Goal: Task Accomplishment & Management: Manage account settings

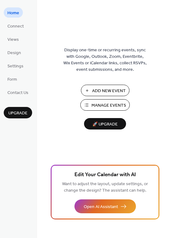
click at [107, 91] on span "Add New Event" at bounding box center [109, 91] width 34 height 6
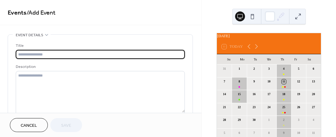
click at [77, 55] on input "text" at bounding box center [100, 54] width 169 height 9
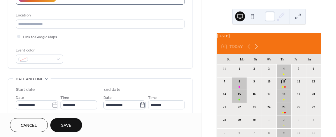
scroll to position [124, 0]
type input "**********"
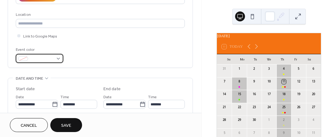
click at [59, 59] on div at bounding box center [40, 58] width 48 height 9
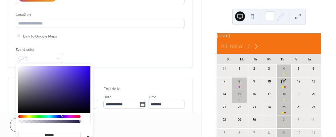
click at [71, 116] on div at bounding box center [49, 116] width 62 height 2
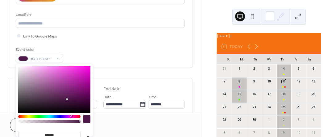
type input "*******"
click at [89, 66] on div at bounding box center [54, 89] width 72 height 46
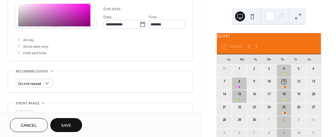
scroll to position [185, 0]
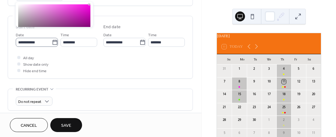
click at [53, 43] on icon at bounding box center [55, 42] width 6 height 6
click at [52, 43] on input "**********" at bounding box center [34, 42] width 36 height 9
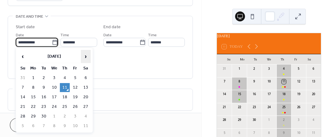
click at [86, 57] on span "›" at bounding box center [85, 56] width 9 height 12
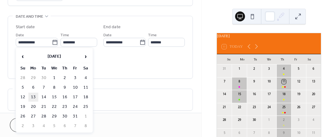
click at [34, 94] on td "13" at bounding box center [33, 96] width 10 height 9
type input "**********"
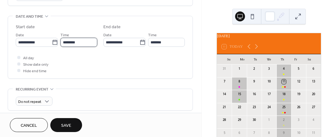
click at [82, 42] on input "********" at bounding box center [79, 42] width 37 height 9
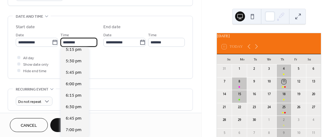
scroll to position [795, 0]
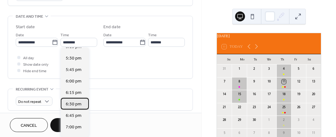
click at [78, 103] on span "6:30 pm" at bounding box center [74, 104] width 16 height 6
type input "*******"
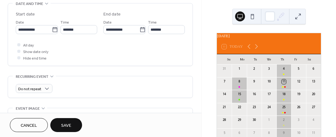
scroll to position [216, 0]
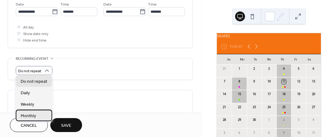
click at [38, 116] on div "Monthly" at bounding box center [34, 114] width 36 height 11
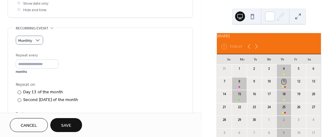
scroll to position [247, 0]
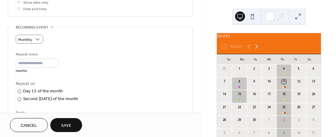
click at [258, 49] on icon at bounding box center [256, 46] width 3 height 5
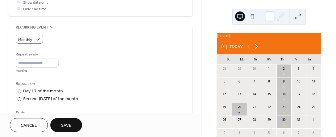
click at [259, 49] on icon at bounding box center [256, 46] width 7 height 7
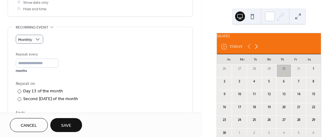
click at [259, 49] on icon at bounding box center [256, 46] width 7 height 7
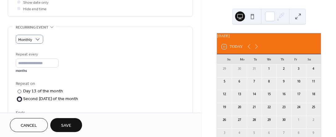
click at [21, 99] on div at bounding box center [20, 99] width 4 height 4
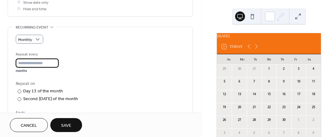
scroll to position [0, 0]
drag, startPoint x: 24, startPoint y: 64, endPoint x: 9, endPoint y: 62, distance: 15.6
click at [9, 62] on div "Monthly Repeat every * months Repeat on ​ Day 13 of the month ​ Second Monday o…" at bounding box center [100, 95] width 185 height 136
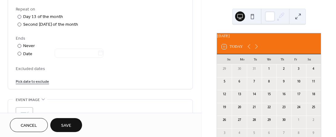
scroll to position [340, 0]
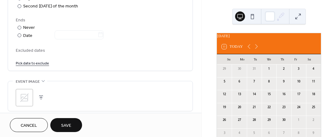
type input "*"
click at [68, 122] on span "Save" at bounding box center [66, 125] width 10 height 6
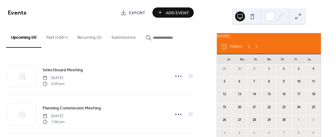
click at [87, 36] on button "Recurring (2)" at bounding box center [90, 36] width 34 height 22
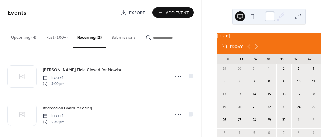
click at [250, 49] on icon at bounding box center [249, 46] width 7 height 7
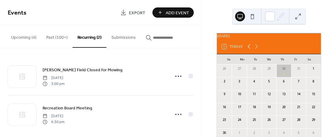
click at [250, 49] on icon at bounding box center [249, 46] width 7 height 7
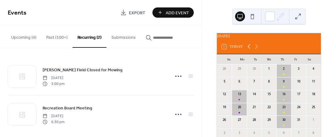
click at [250, 49] on icon at bounding box center [249, 46] width 7 height 7
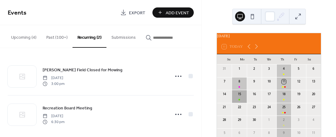
click at [244, 99] on div "15" at bounding box center [239, 96] width 15 height 13
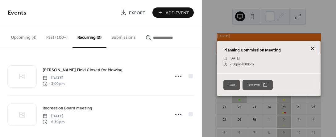
click at [313, 46] on icon at bounding box center [312, 47] width 7 height 7
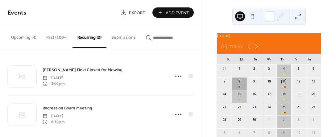
click at [244, 87] on div "8" at bounding box center [239, 83] width 15 height 13
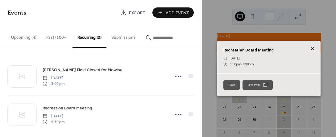
click at [314, 46] on icon at bounding box center [312, 47] width 7 height 7
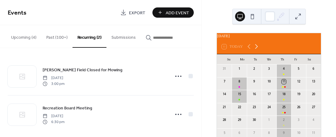
click at [257, 49] on icon at bounding box center [256, 46] width 7 height 7
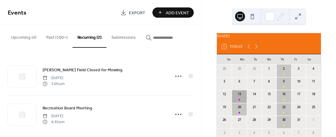
click at [243, 99] on div "13" at bounding box center [239, 96] width 15 height 13
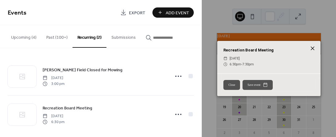
click at [314, 47] on icon at bounding box center [312, 47] width 7 height 7
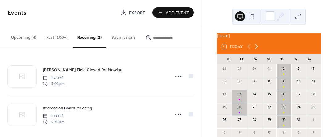
click at [258, 50] on icon at bounding box center [256, 46] width 7 height 7
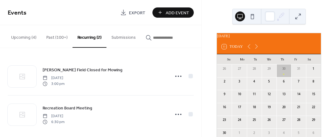
click at [242, 96] on div "10" at bounding box center [239, 94] width 4 height 4
click at [89, 38] on button "Recurring (2)" at bounding box center [90, 36] width 34 height 23
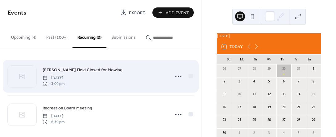
scroll to position [5, 0]
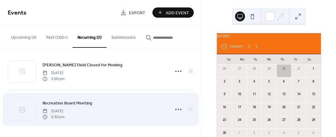
click at [105, 102] on div "Recreation Board Meeting Monday, October 13, 2025 6:30 pm" at bounding box center [105, 109] width 124 height 20
click at [176, 107] on icon at bounding box center [179, 109] width 10 height 10
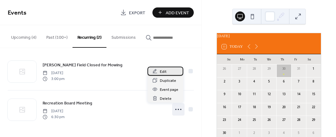
click at [164, 71] on span "Edit" at bounding box center [163, 71] width 7 height 6
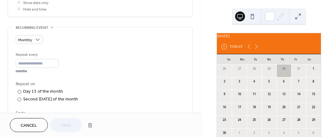
scroll to position [247, 0]
drag, startPoint x: 27, startPoint y: 61, endPoint x: 0, endPoint y: 61, distance: 26.3
click at [0, 61] on div "**********" at bounding box center [101, 33] width 202 height 493
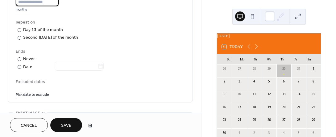
scroll to position [309, 0]
type input "*"
click at [18, 65] on div at bounding box center [20, 66] width 4 height 4
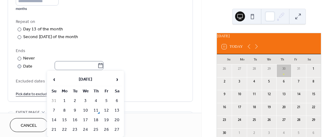
click at [103, 64] on icon at bounding box center [101, 65] width 6 height 6
click at [98, 64] on input "text" at bounding box center [76, 65] width 43 height 9
click at [118, 78] on span "›" at bounding box center [116, 79] width 9 height 12
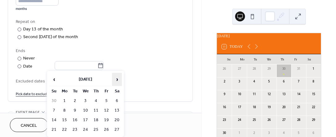
click at [118, 78] on span "›" at bounding box center [116, 79] width 9 height 12
click at [65, 118] on td "13" at bounding box center [65, 119] width 10 height 9
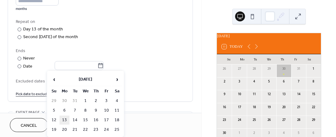
type input "**********"
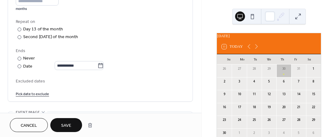
click at [65, 123] on span "Save" at bounding box center [66, 125] width 10 height 6
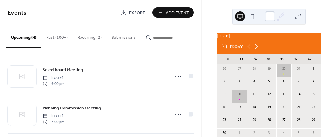
click at [258, 49] on icon at bounding box center [256, 46] width 3 height 5
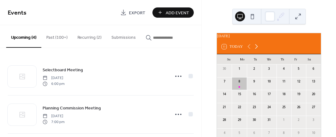
click at [258, 49] on icon at bounding box center [256, 46] width 3 height 5
click at [85, 37] on button "Recurring (2)" at bounding box center [90, 36] width 34 height 22
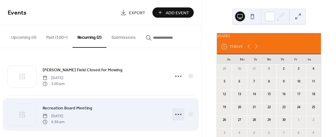
click at [176, 112] on icon at bounding box center [179, 114] width 10 height 10
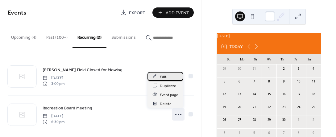
click at [165, 75] on span "Edit" at bounding box center [163, 76] width 7 height 6
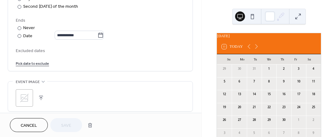
scroll to position [340, 0]
click at [104, 34] on icon at bounding box center [101, 35] width 6 height 6
click at [98, 34] on input "**********" at bounding box center [76, 34] width 43 height 9
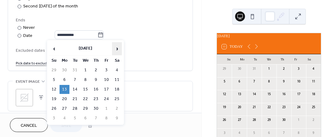
click at [117, 49] on span "›" at bounding box center [116, 48] width 9 height 12
click at [65, 87] on td "11" at bounding box center [65, 89] width 10 height 9
type input "**********"
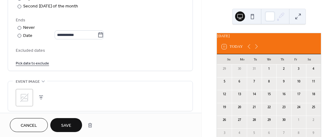
click at [67, 126] on span "Save" at bounding box center [66, 125] width 10 height 6
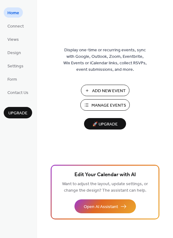
click at [108, 90] on span "Add New Event" at bounding box center [109, 91] width 34 height 6
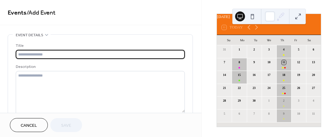
scroll to position [22, 0]
click at [257, 27] on icon at bounding box center [256, 26] width 7 height 7
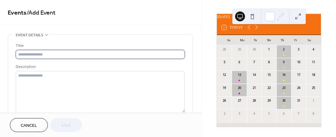
click at [39, 54] on input "text" at bounding box center [100, 54] width 169 height 9
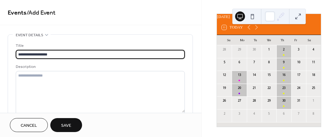
type input "**********"
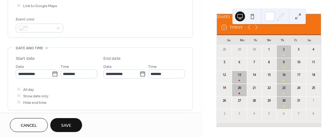
scroll to position [154, 0]
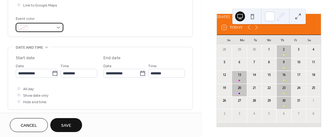
click at [59, 27] on div at bounding box center [40, 27] width 48 height 9
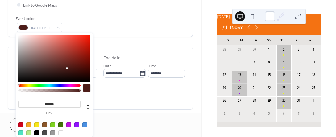
click at [19, 85] on div at bounding box center [49, 85] width 62 height 2
type input "*******"
click at [89, 36] on div at bounding box center [54, 58] width 72 height 46
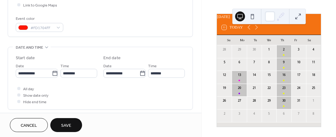
click at [98, 91] on div "All day Show date only Hide end time" at bounding box center [100, 94] width 169 height 19
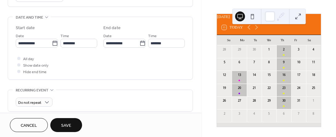
scroll to position [185, 0]
click at [53, 42] on icon at bounding box center [55, 42] width 6 height 6
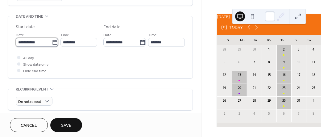
click at [52, 42] on input "**********" at bounding box center [34, 42] width 36 height 9
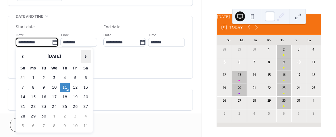
click at [86, 56] on span "›" at bounding box center [85, 56] width 9 height 12
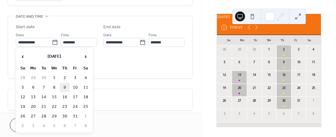
click at [65, 85] on td "9" at bounding box center [65, 87] width 10 height 9
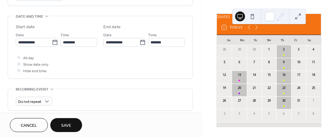
type input "**********"
click at [84, 42] on input "********" at bounding box center [79, 42] width 37 height 9
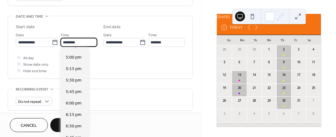
scroll to position [826, 0]
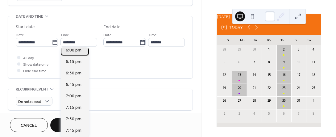
click at [77, 50] on span "6:00 pm" at bounding box center [74, 50] width 16 height 6
type input "*******"
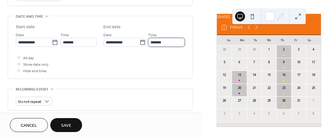
click at [170, 40] on input "*******" at bounding box center [166, 42] width 37 height 9
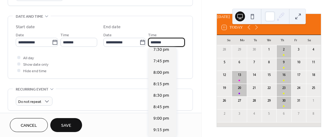
scroll to position [62, 0]
click at [162, 93] on span "8:30 pm" at bounding box center [162, 94] width 16 height 6
type input "*******"
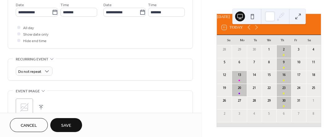
scroll to position [216, 0]
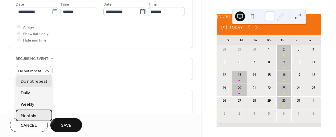
click at [40, 115] on div "Monthly" at bounding box center [34, 114] width 36 height 11
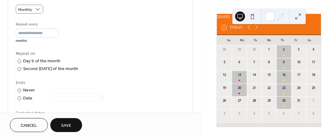
scroll to position [278, 0]
click at [19, 67] on div at bounding box center [20, 68] width 4 height 4
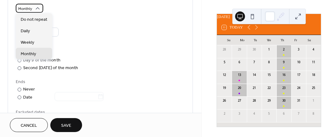
click at [38, 6] on icon at bounding box center [38, 8] width 6 height 6
click at [61, 7] on div "Monthly" at bounding box center [100, 8] width 169 height 9
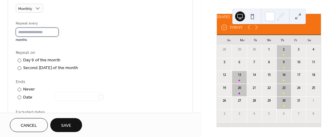
click at [57, 33] on input "*" at bounding box center [37, 31] width 43 height 9
click at [56, 29] on input "*" at bounding box center [37, 31] width 43 height 9
click at [57, 33] on input "*" at bounding box center [37, 31] width 43 height 9
type input "*"
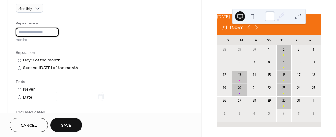
click at [57, 33] on input "*" at bounding box center [37, 31] width 43 height 9
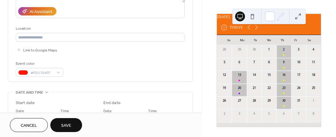
scroll to position [62, 0]
